Goal: Transaction & Acquisition: Purchase product/service

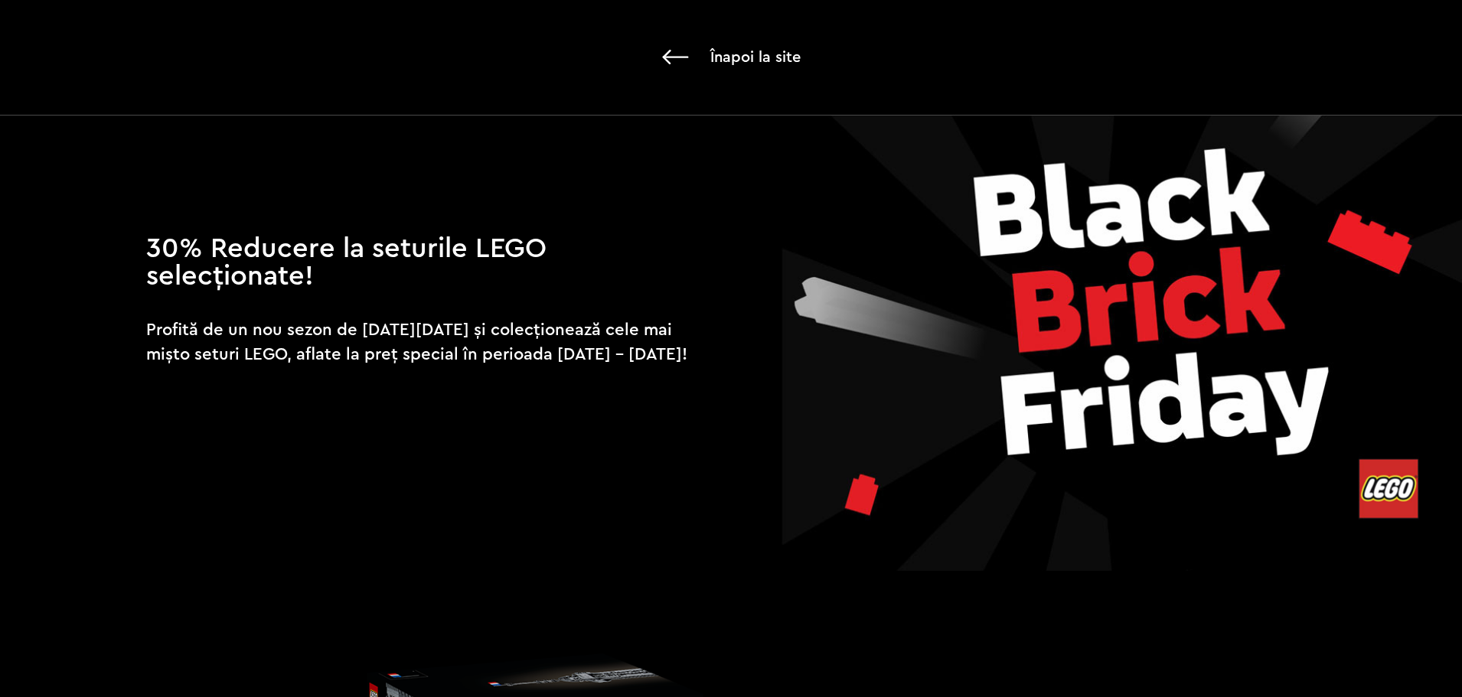
click at [676, 57] on img at bounding box center [675, 57] width 27 height 15
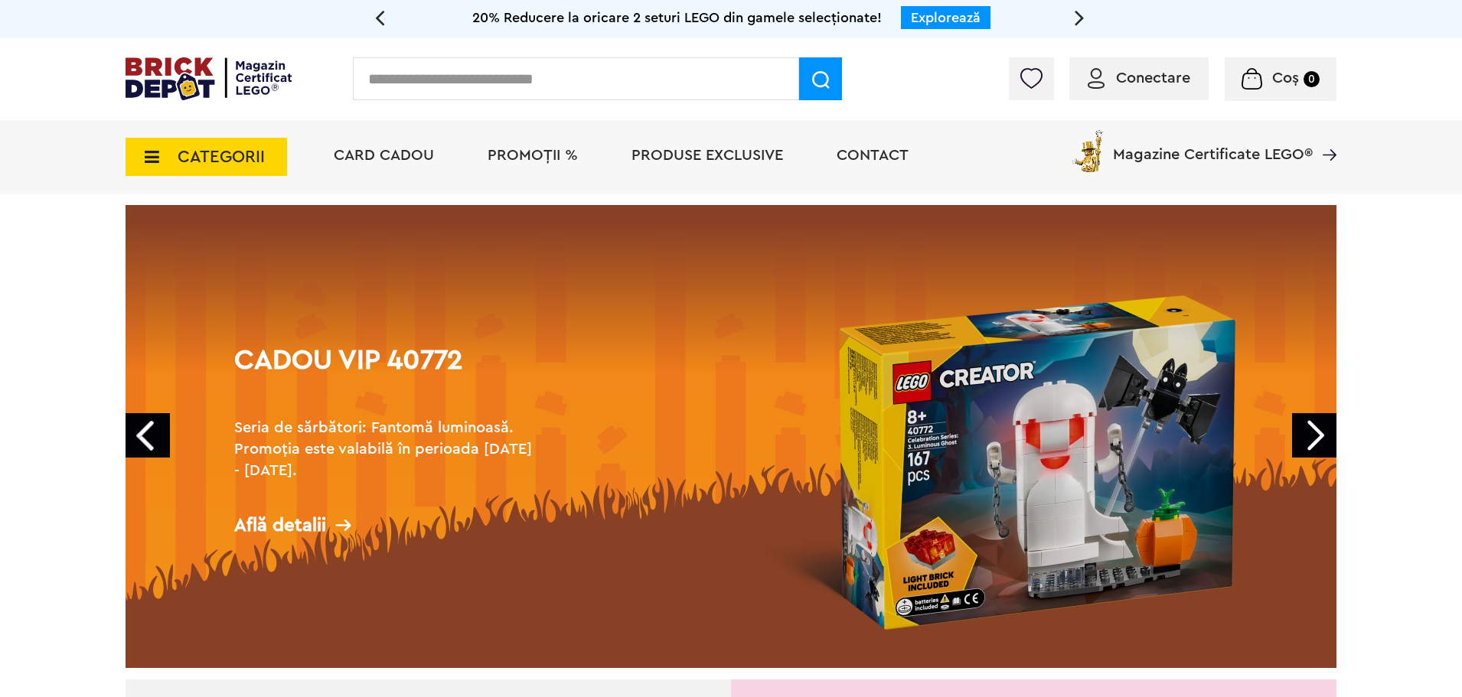
click at [1318, 434] on link "Next" at bounding box center [1314, 435] width 44 height 44
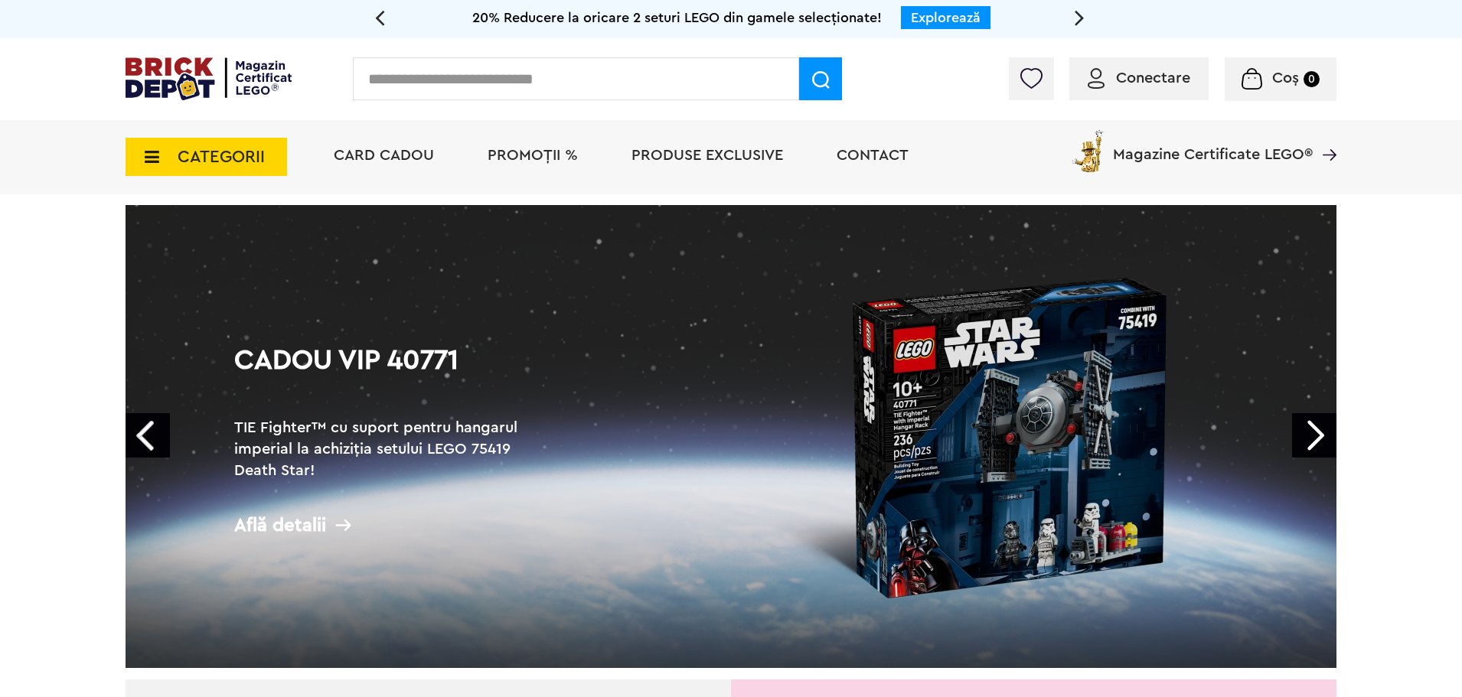
click at [1318, 434] on link "Next" at bounding box center [1314, 435] width 44 height 44
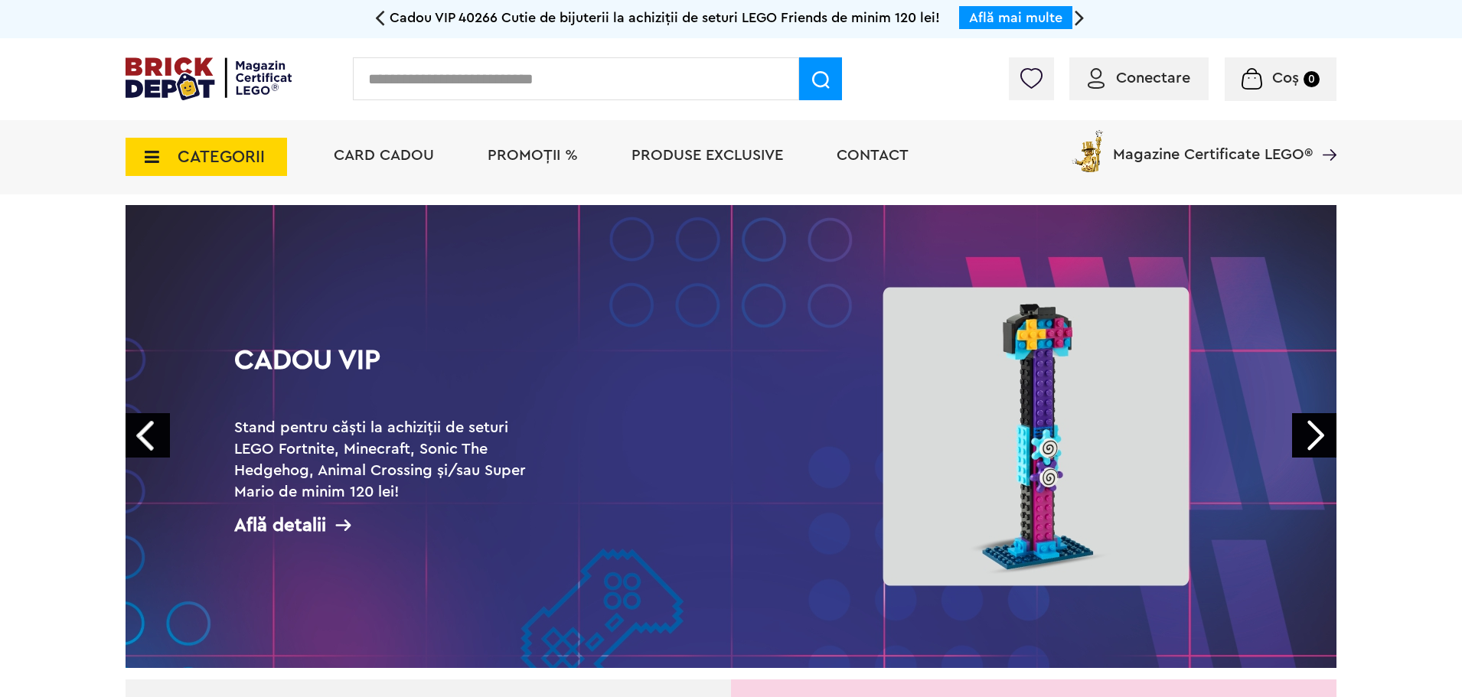
click at [1302, 435] on link "Next" at bounding box center [1314, 435] width 44 height 44
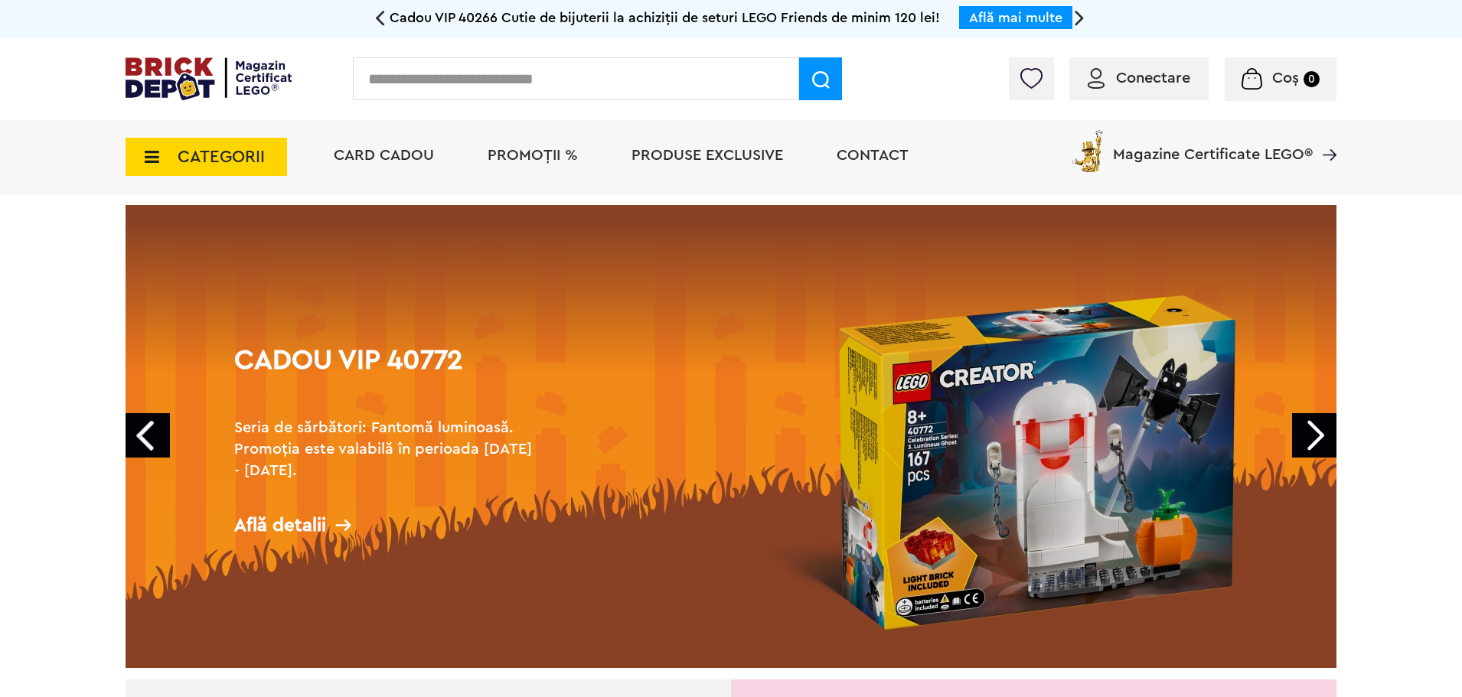
click at [154, 159] on icon at bounding box center [147, 156] width 24 height 17
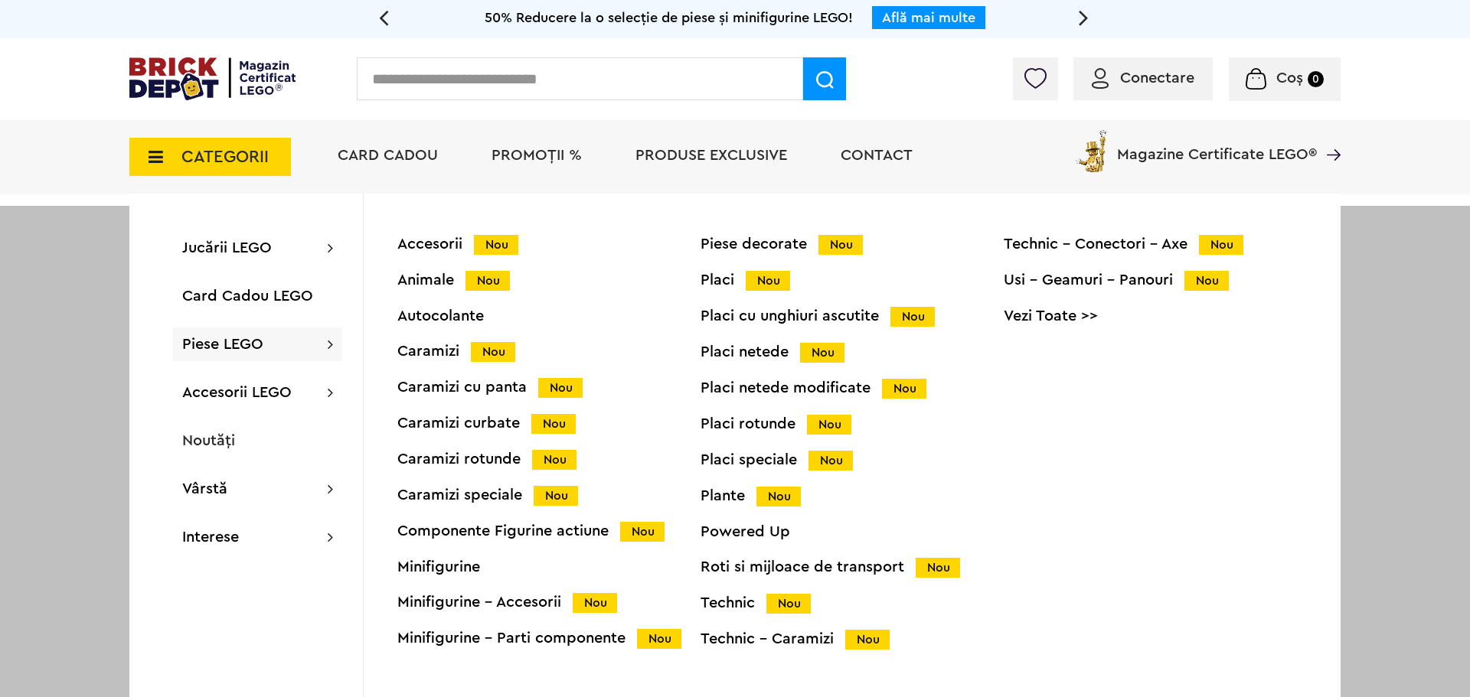
click at [738, 605] on div "Technic Nou" at bounding box center [851, 604] width 303 height 16
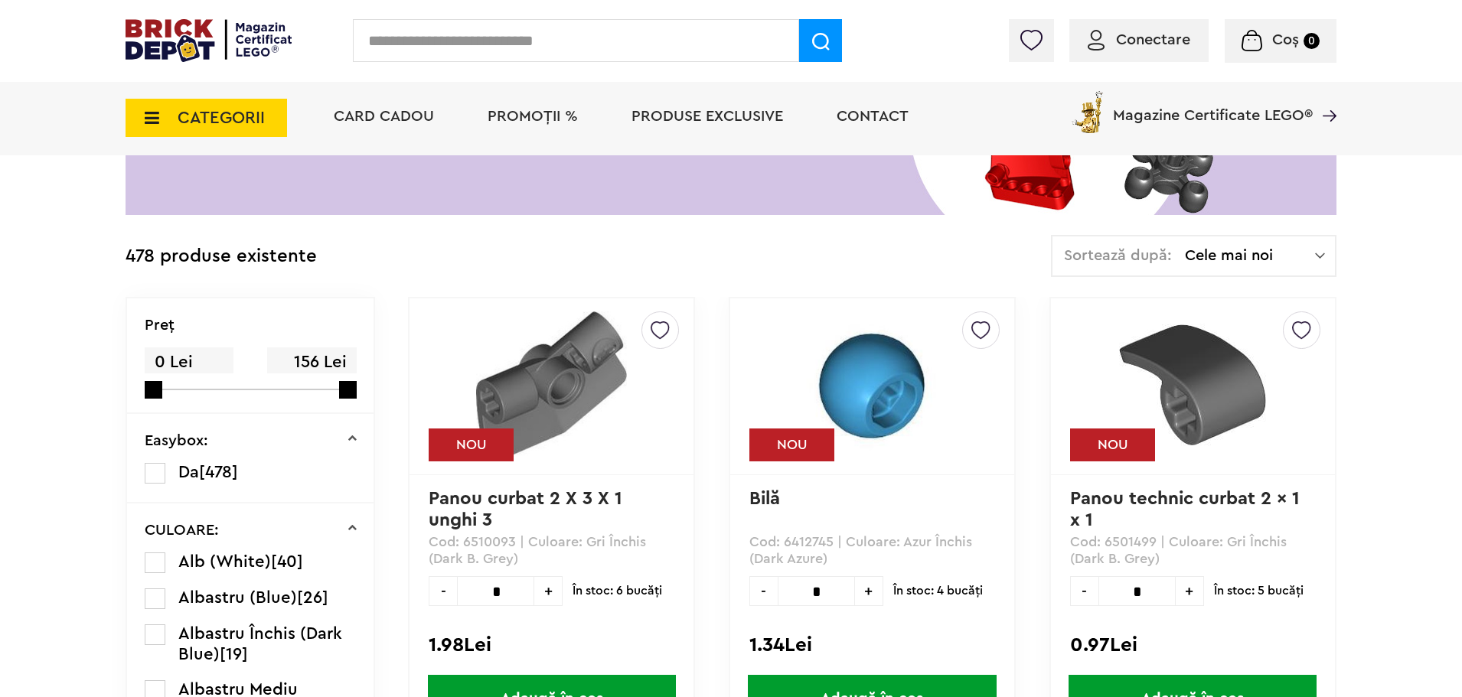
scroll to position [115, 0]
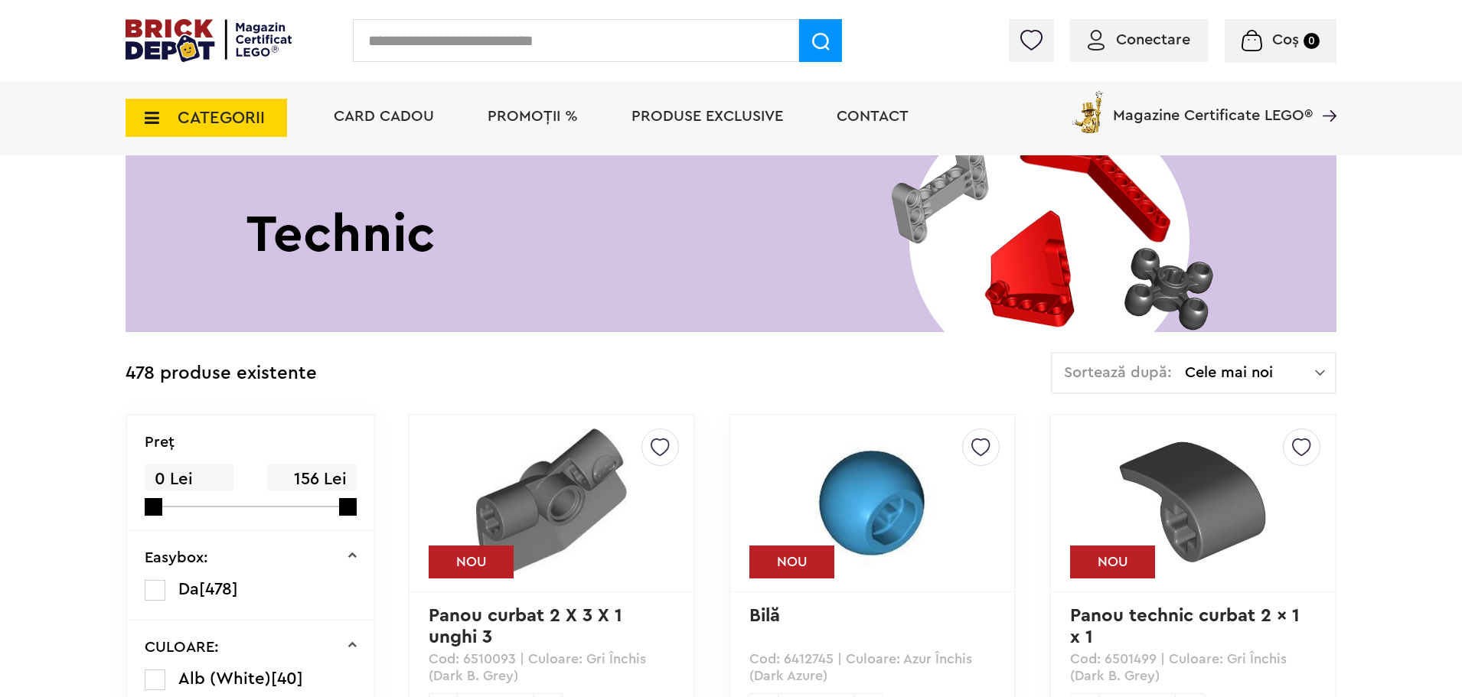
click at [188, 106] on span "CATEGORII" at bounding box center [207, 118] width 162 height 38
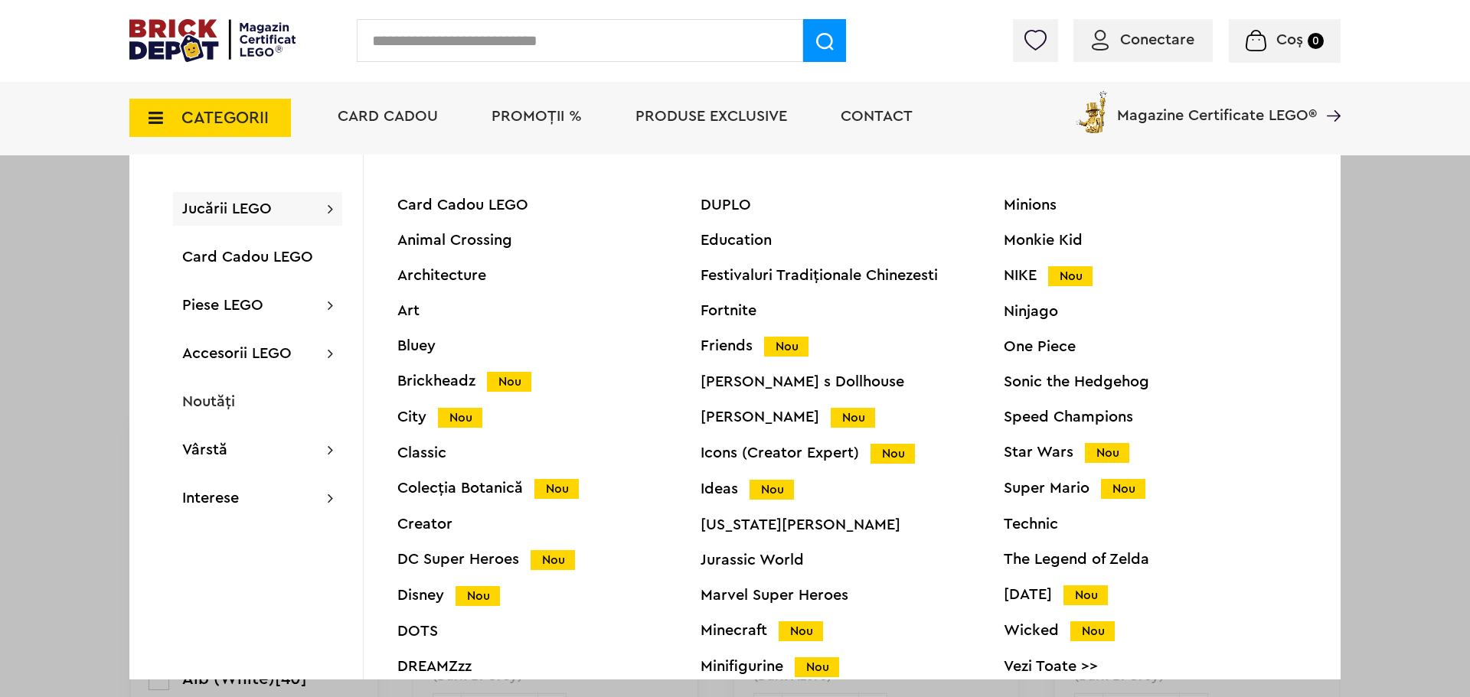
click at [1040, 531] on div "Technic" at bounding box center [1154, 524] width 303 height 15
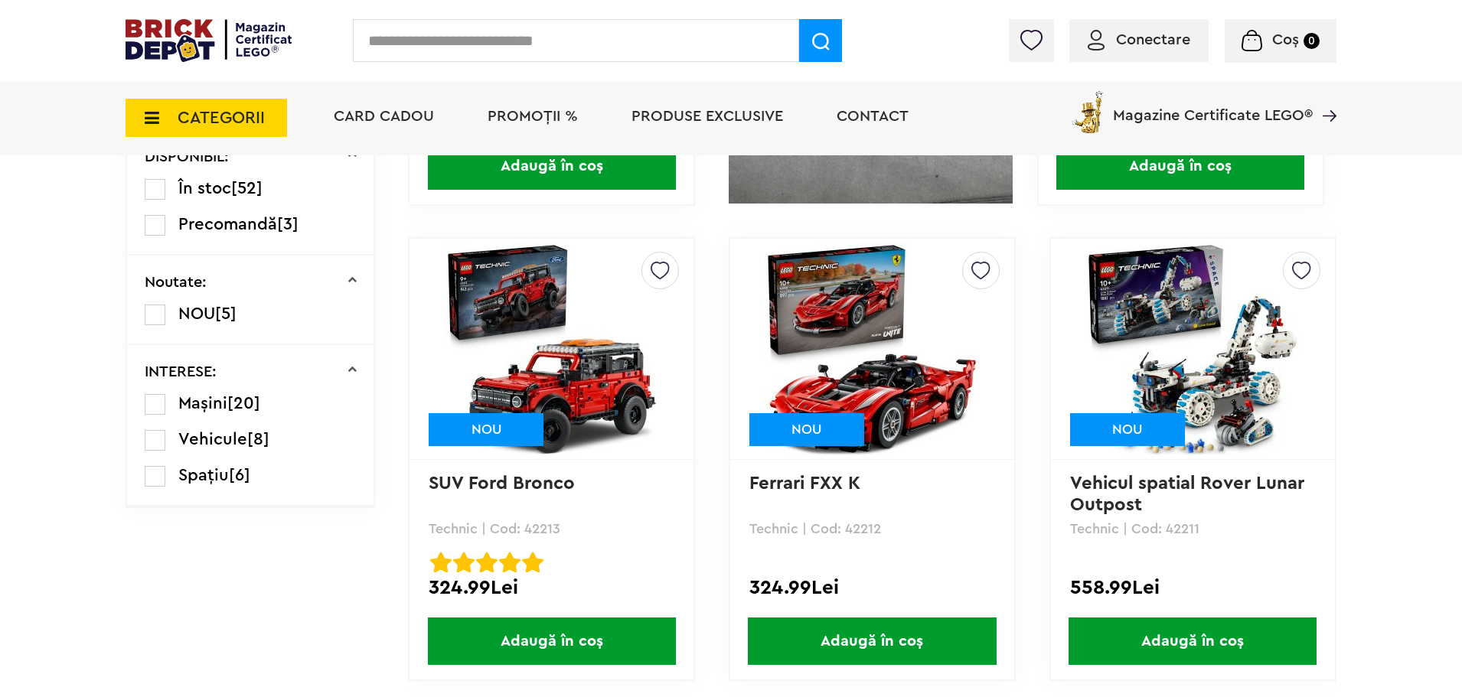
scroll to position [804, 0]
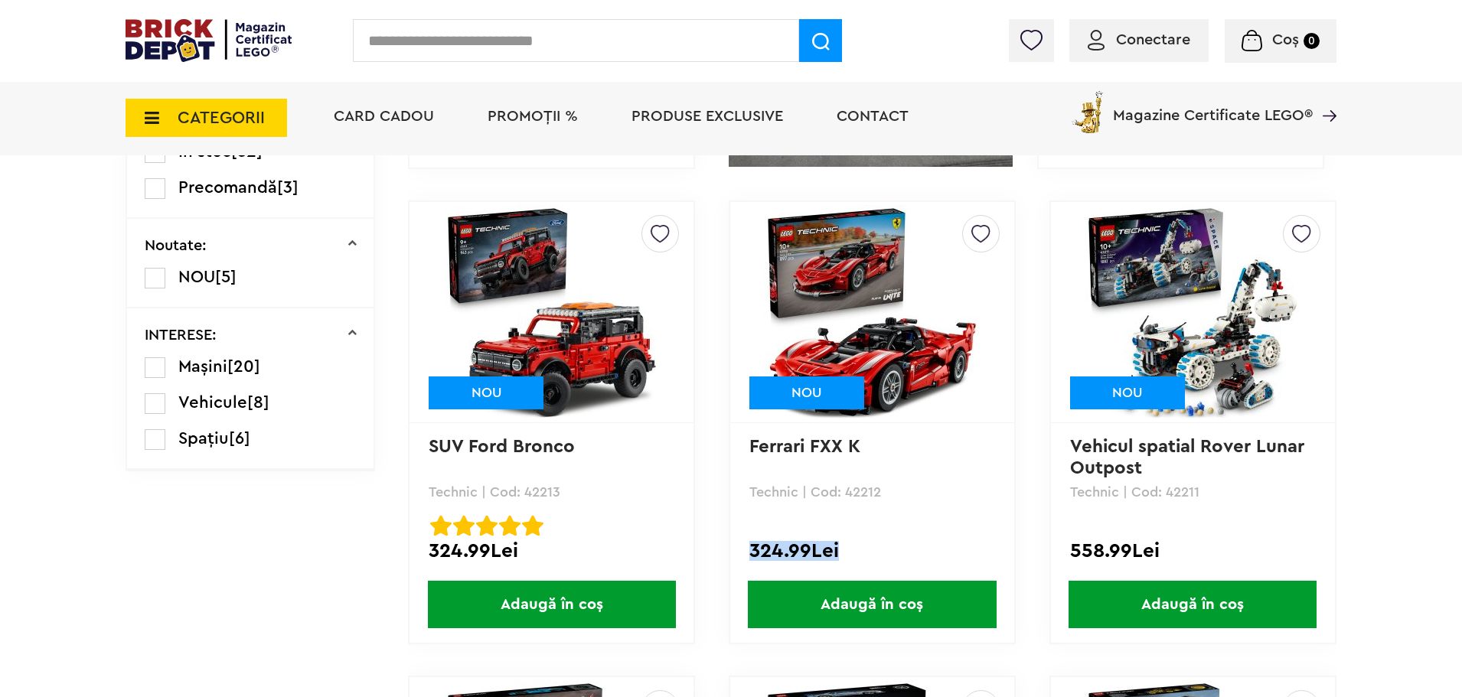
drag, startPoint x: 807, startPoint y: 547, endPoint x: 861, endPoint y: 547, distance: 54.3
click at [861, 547] on div "324.99Lei" at bounding box center [872, 551] width 246 height 20
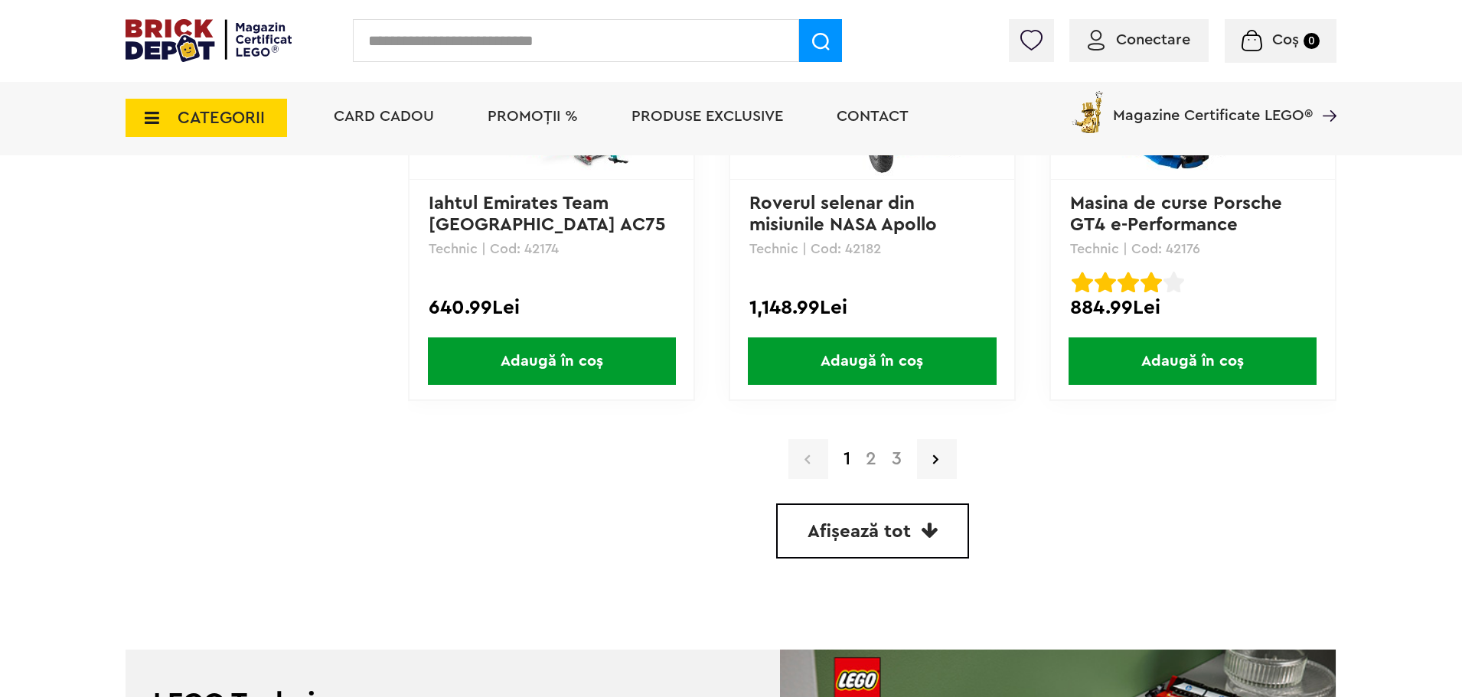
scroll to position [4478, 0]
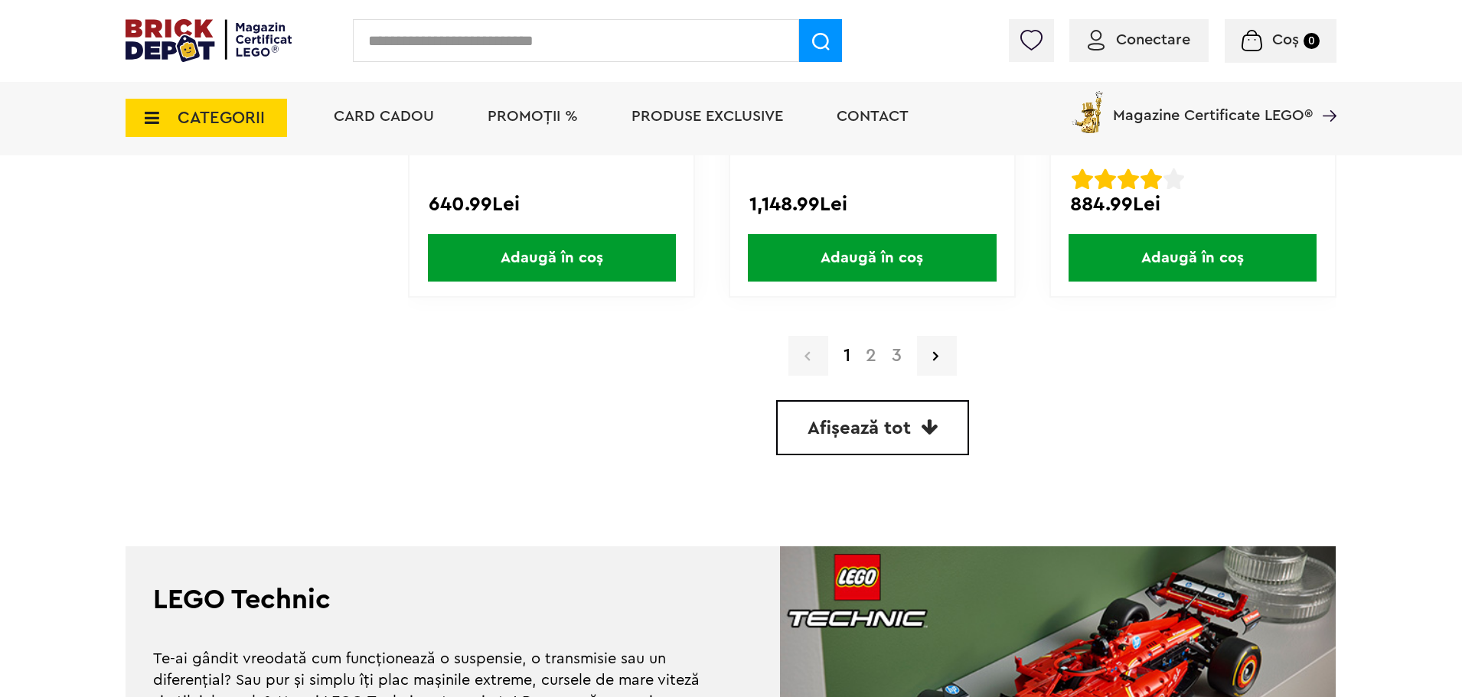
click at [864, 361] on link "2" at bounding box center [871, 356] width 26 height 18
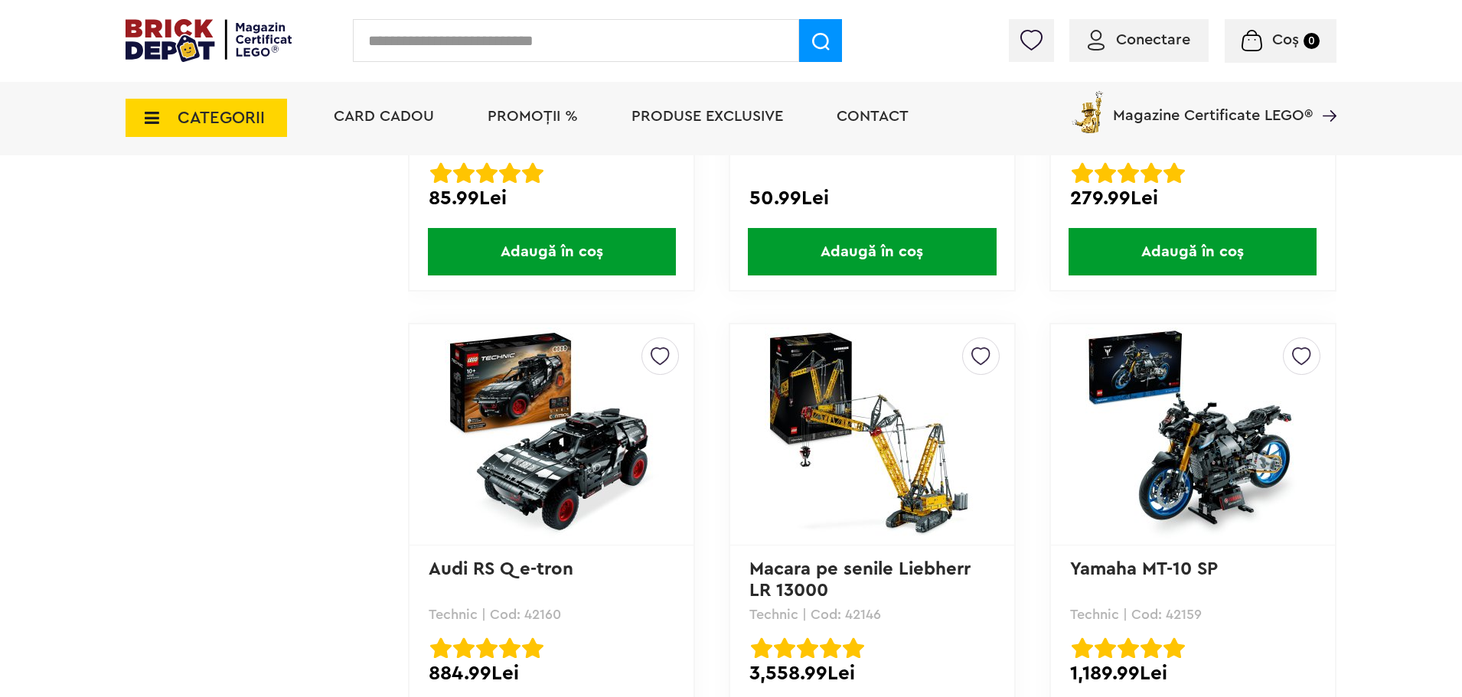
scroll to position [3138, 0]
